Goal: Check status: Check status

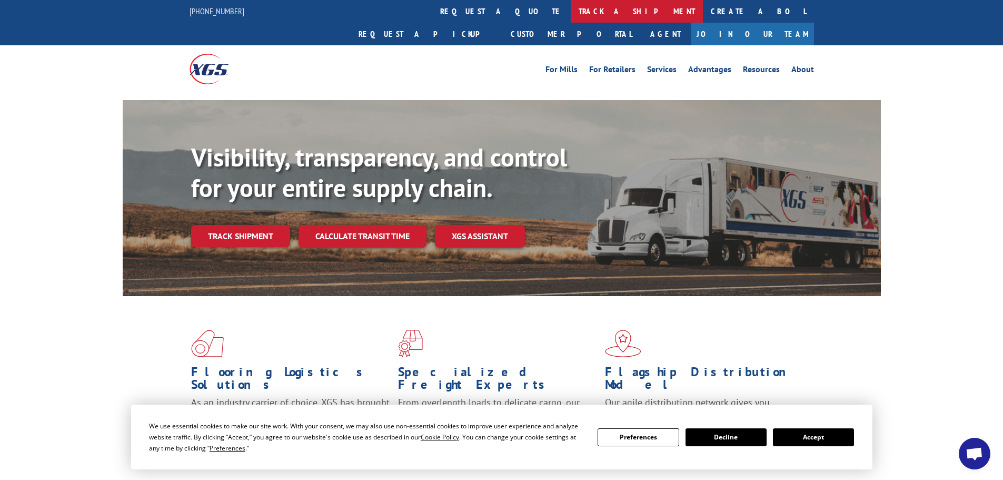
click at [571, 7] on link "track a shipment" at bounding box center [637, 11] width 132 height 23
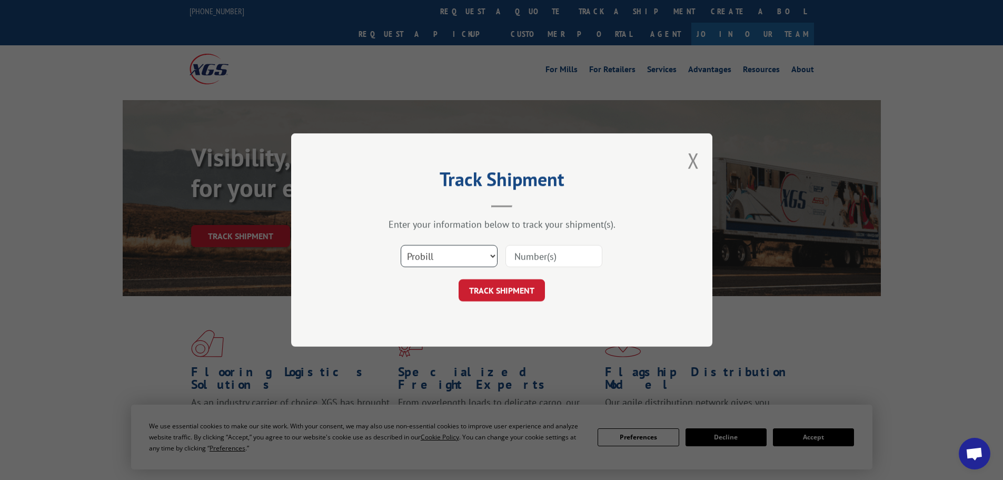
click at [476, 256] on select "Select category... Probill BOL PO" at bounding box center [449, 256] width 97 height 22
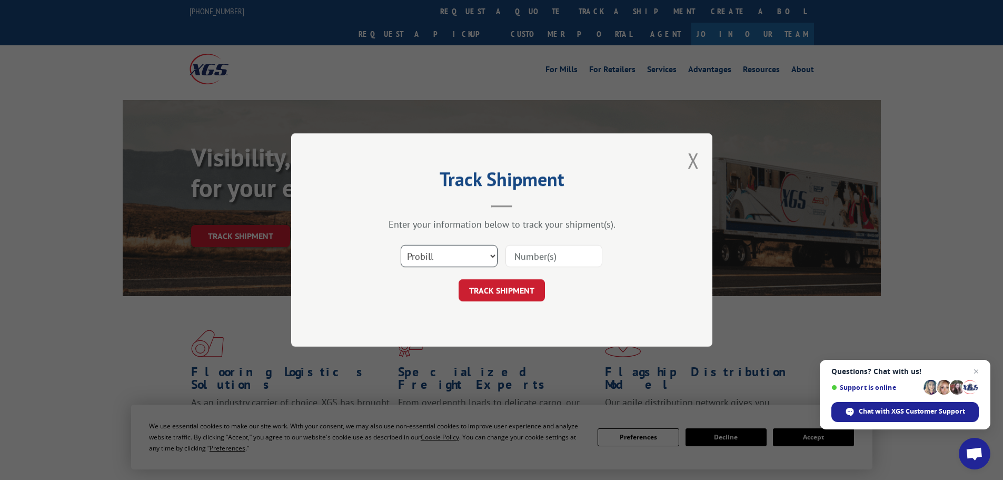
select select "bol"
click at [401, 245] on select "Select category... Probill BOL PO" at bounding box center [449, 256] width 97 height 22
click at [556, 256] on input at bounding box center [553, 256] width 97 height 22
type input "54403583"
click at [501, 293] on button "TRACK SHIPMENT" at bounding box center [502, 290] width 86 height 22
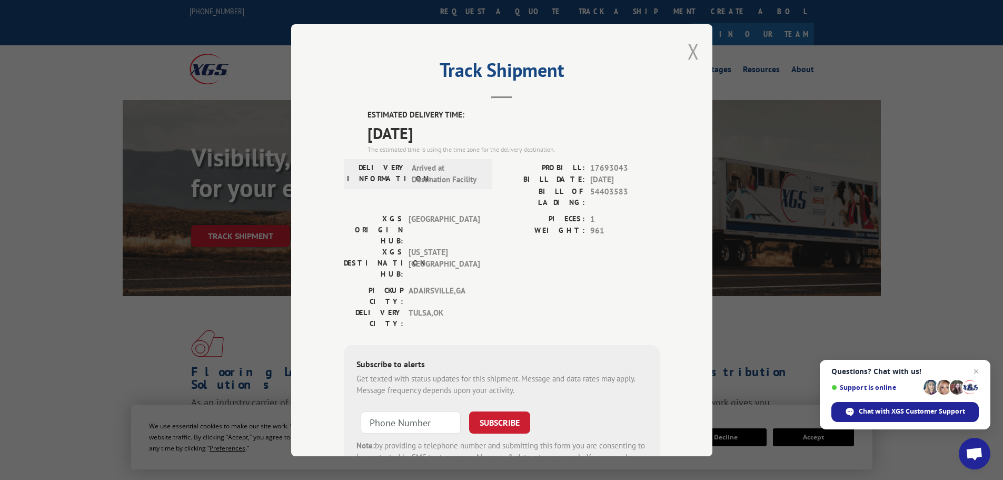
click at [691, 54] on button "Close modal" at bounding box center [693, 51] width 12 height 28
